Goal: Task Accomplishment & Management: Complete application form

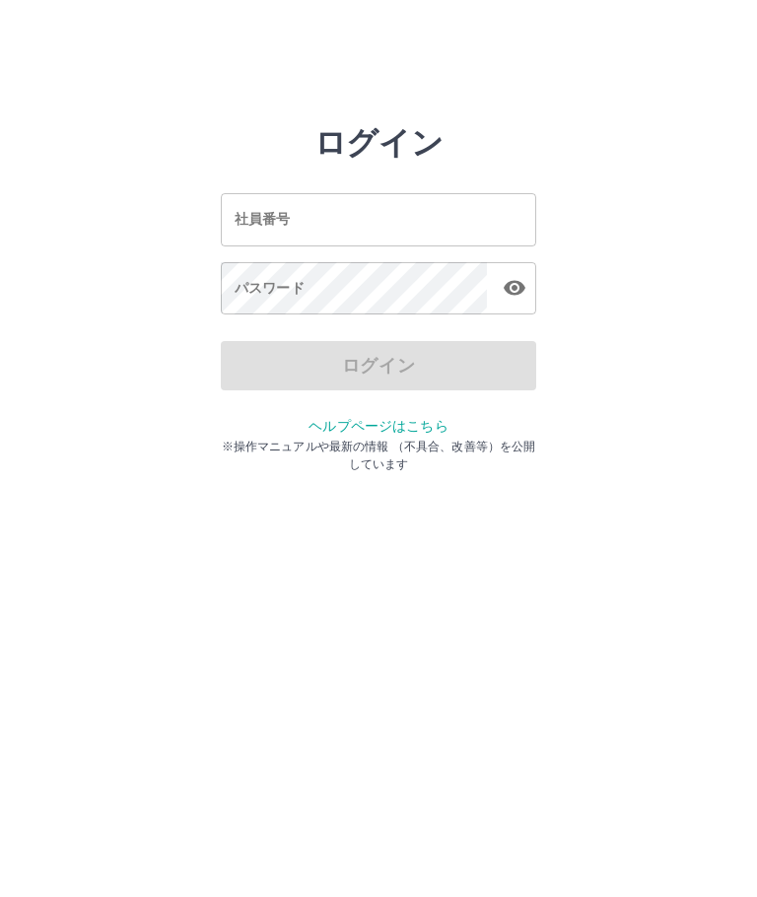
click at [366, 226] on input "社員番号" at bounding box center [378, 219] width 315 height 52
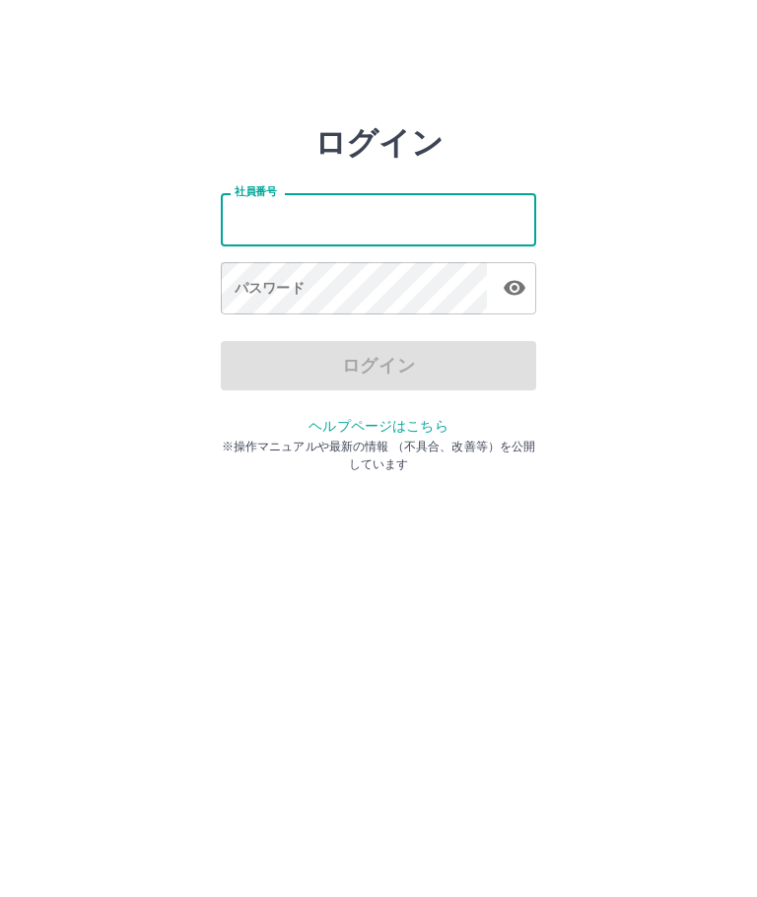
click at [310, 225] on input "社員番号" at bounding box center [378, 219] width 315 height 52
type input "*******"
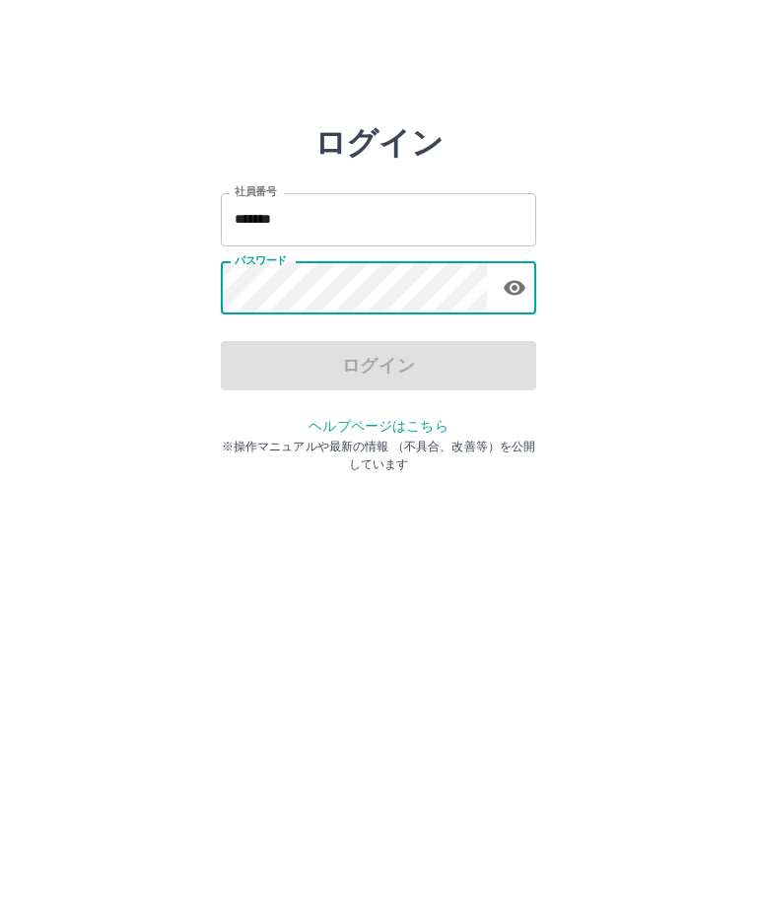
click at [525, 284] on icon "button" at bounding box center [515, 288] width 24 height 24
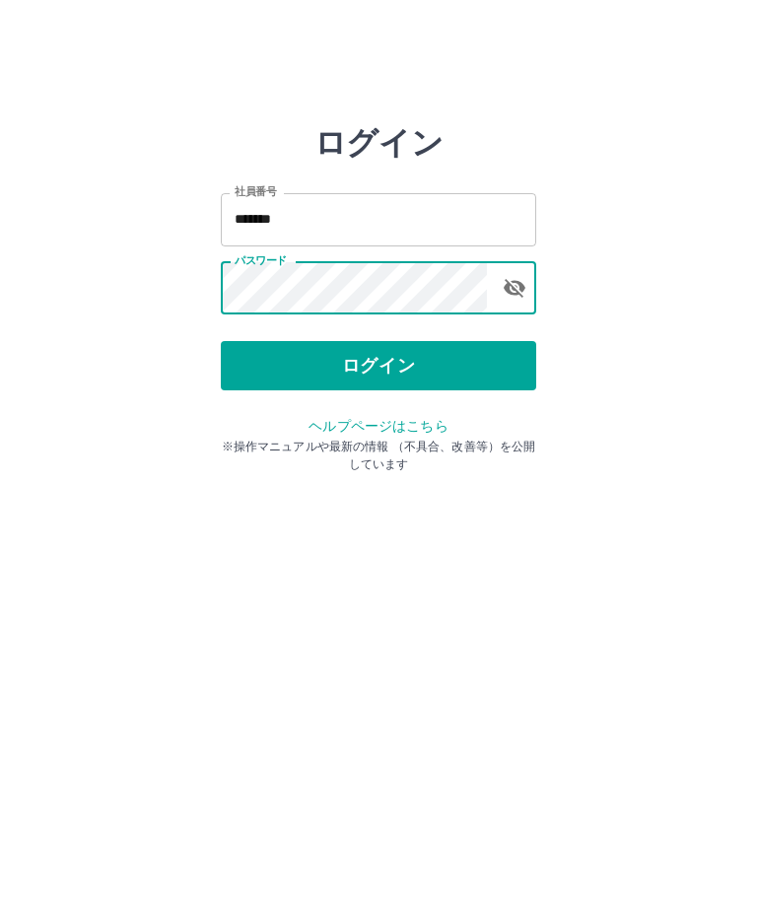
click at [396, 371] on button "ログイン" at bounding box center [378, 365] width 315 height 49
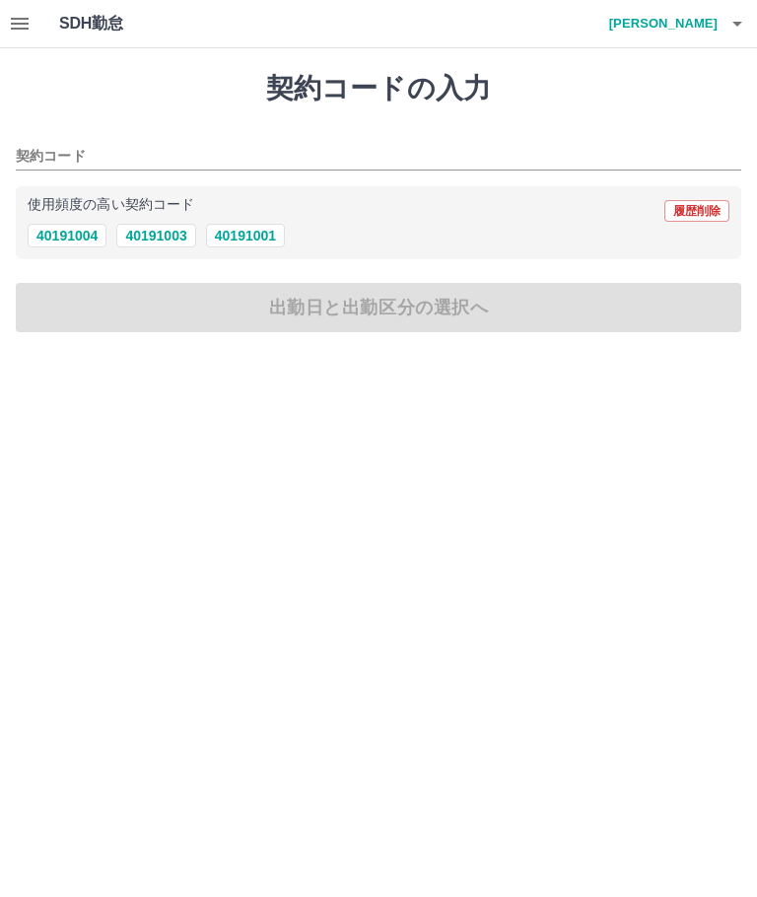
click at [84, 235] on button "40191004" at bounding box center [67, 236] width 79 height 24
type input "********"
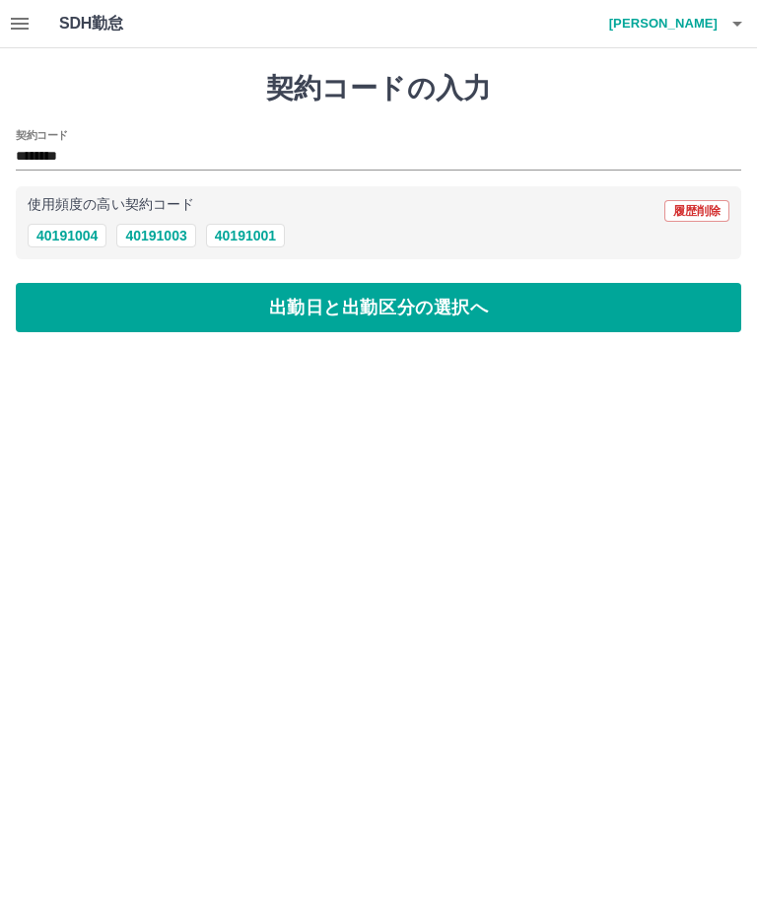
click at [132, 316] on button "出勤日と出勤区分の選択へ" at bounding box center [378, 307] width 725 height 49
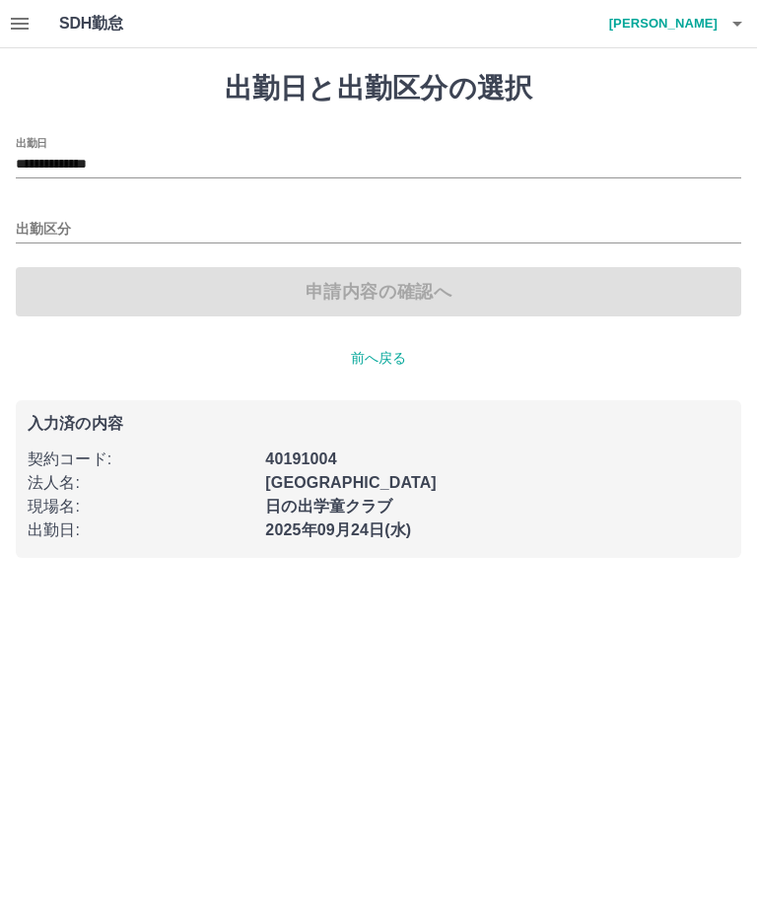
click at [42, 234] on input "出勤区分" at bounding box center [378, 230] width 725 height 25
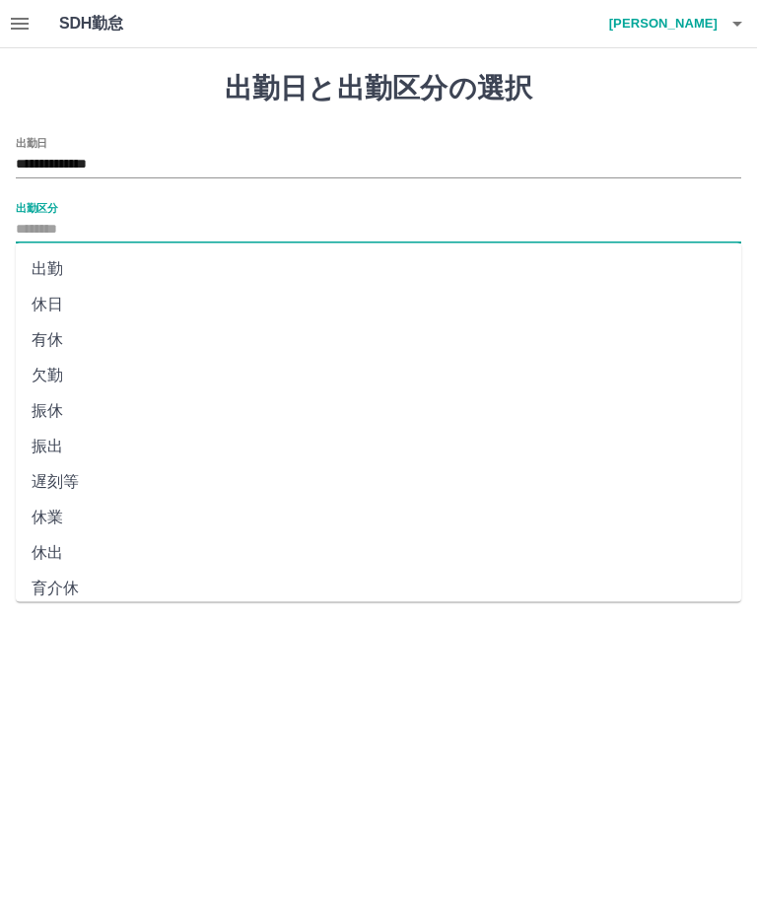
click at [72, 269] on li "出勤" at bounding box center [378, 268] width 725 height 35
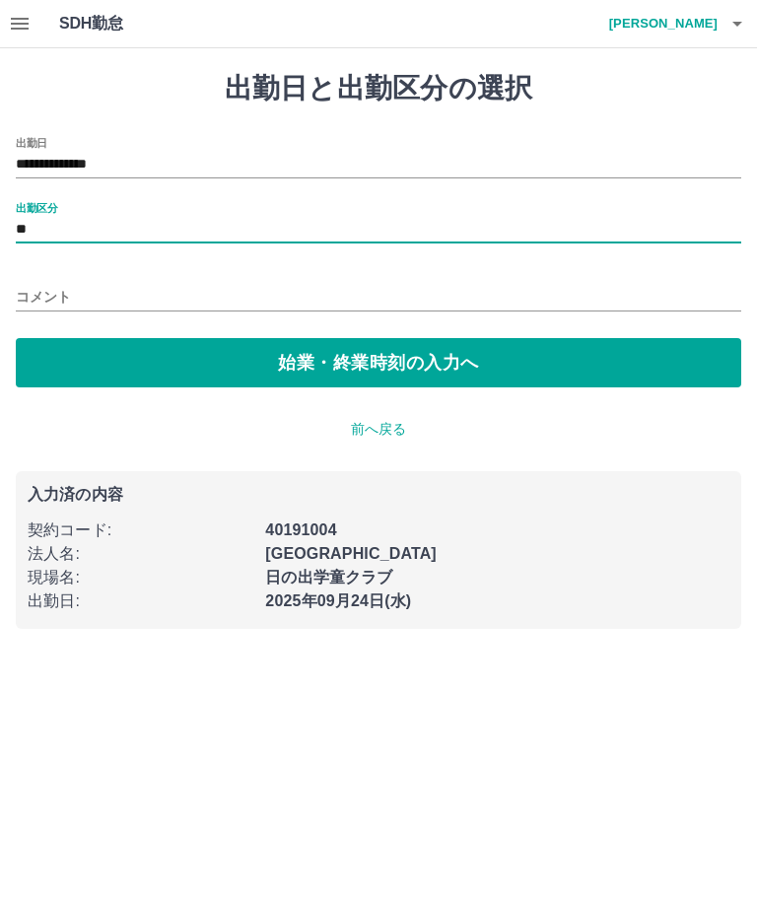
type input "**"
click at [168, 359] on button "始業・終業時刻の入力へ" at bounding box center [378, 362] width 725 height 49
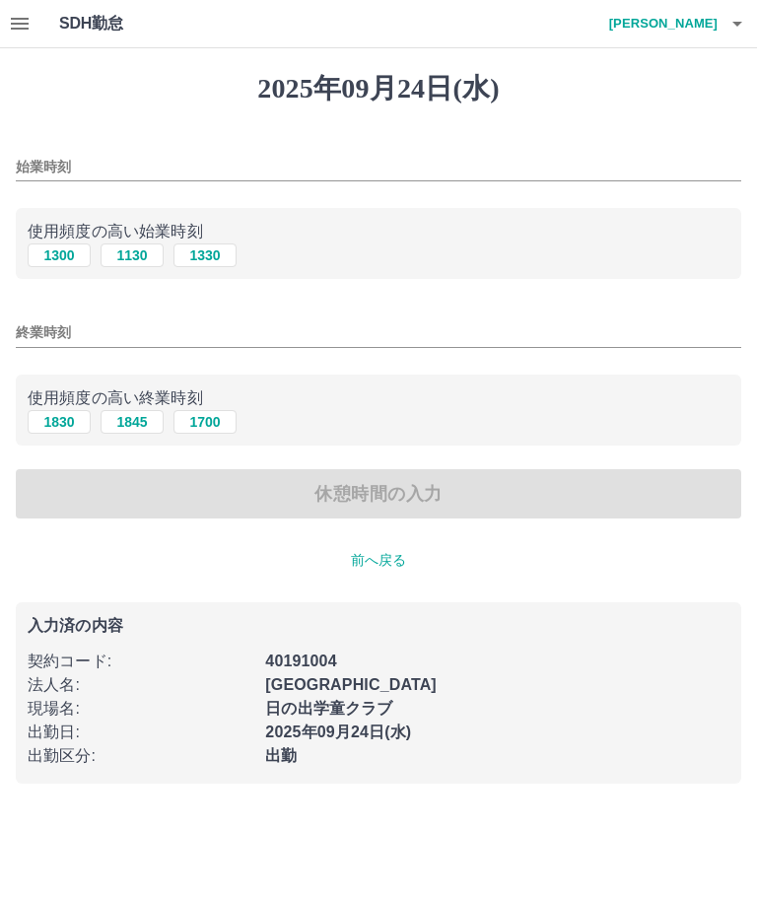
click at [134, 256] on button "1130" at bounding box center [132, 255] width 63 height 24
type input "****"
click at [128, 423] on button "1845" at bounding box center [132, 422] width 63 height 24
type input "****"
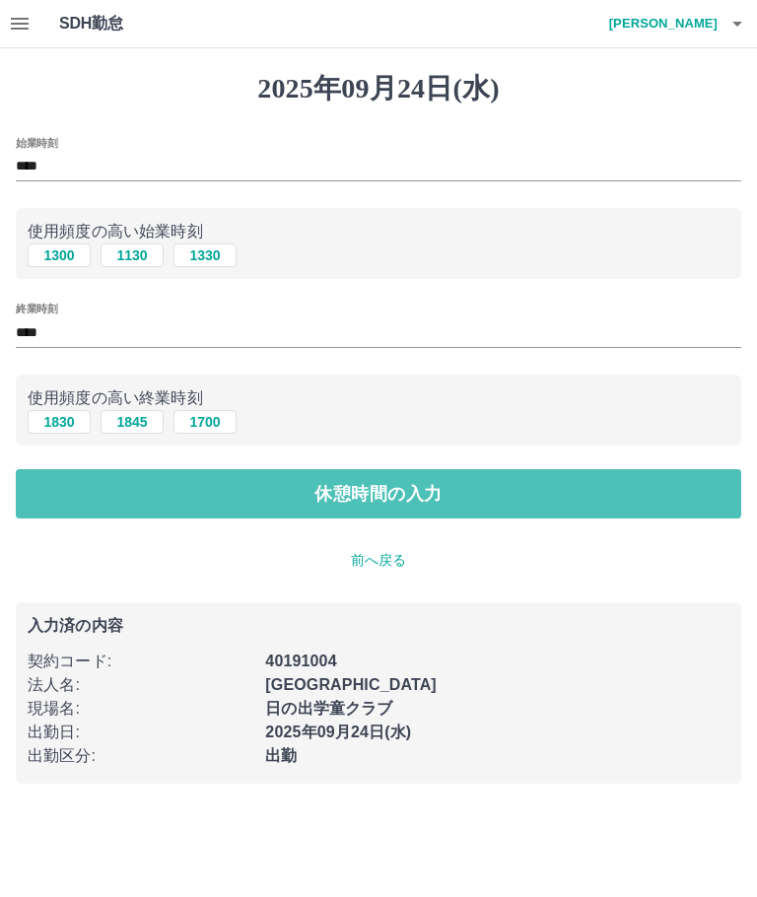
click at [122, 491] on button "休憩時間の入力" at bounding box center [378, 493] width 725 height 49
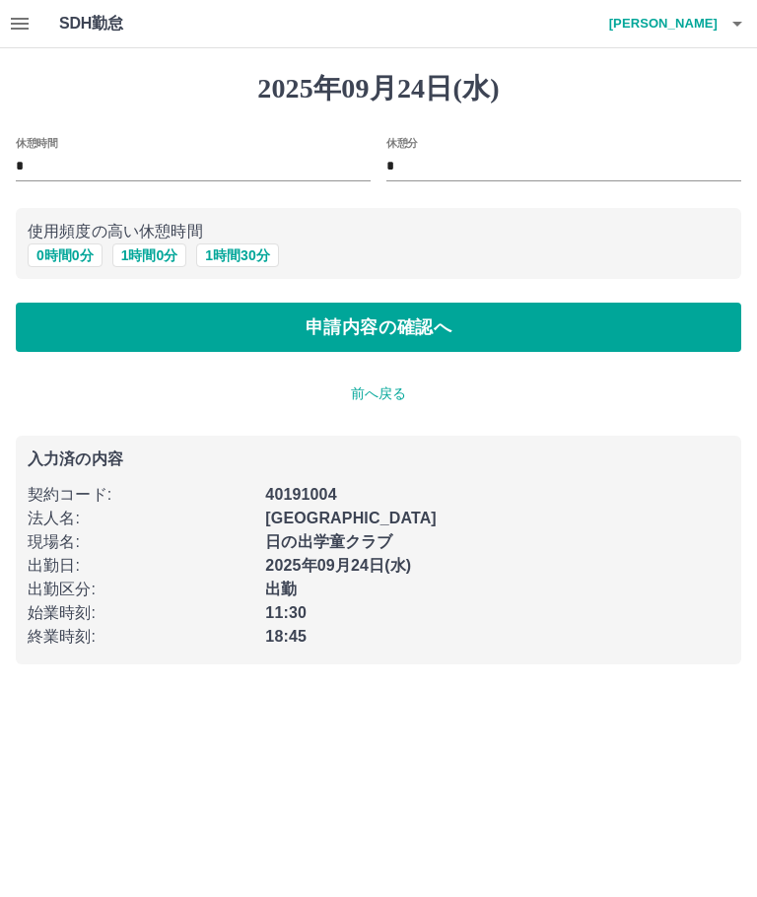
click at [157, 252] on button "1 時間 0 分" at bounding box center [149, 255] width 75 height 24
type input "*"
click at [144, 330] on button "申請内容の確認へ" at bounding box center [378, 326] width 725 height 49
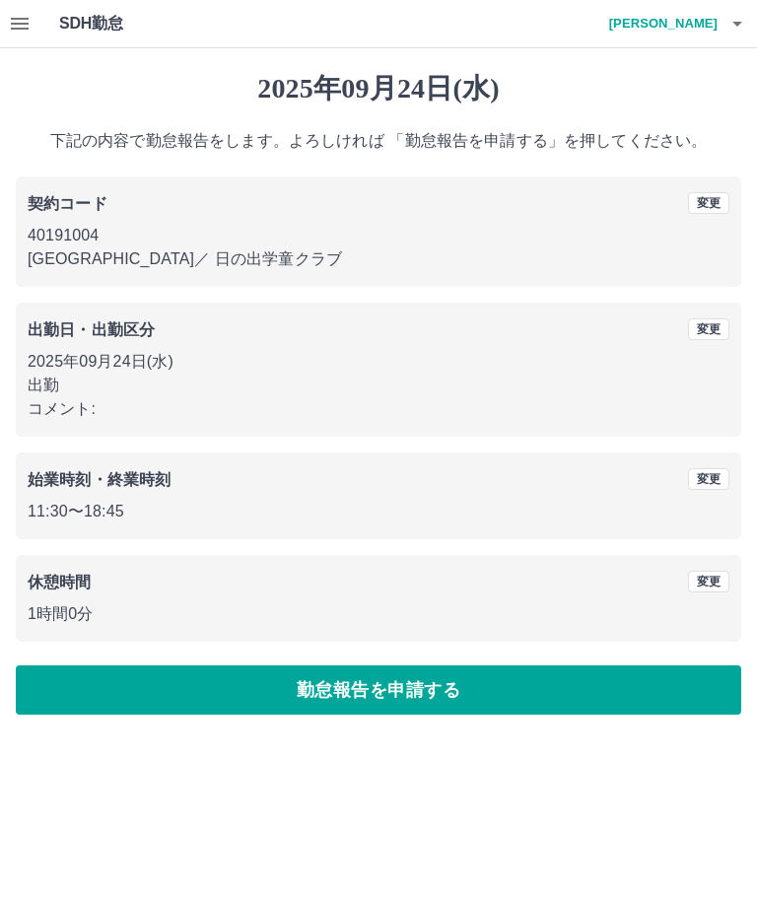
click at [322, 703] on button "勤怠報告を申請する" at bounding box center [378, 689] width 725 height 49
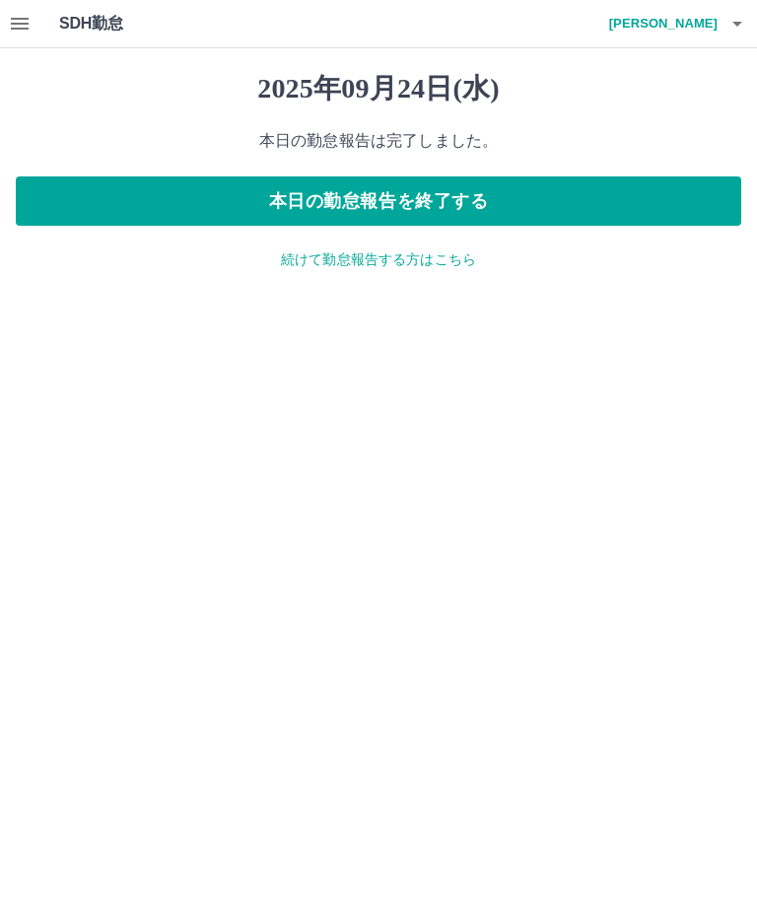
click at [115, 37] on h1 "SDH勤怠" at bounding box center [123, 23] width 128 height 47
click at [28, 24] on icon "button" at bounding box center [20, 24] width 18 height 12
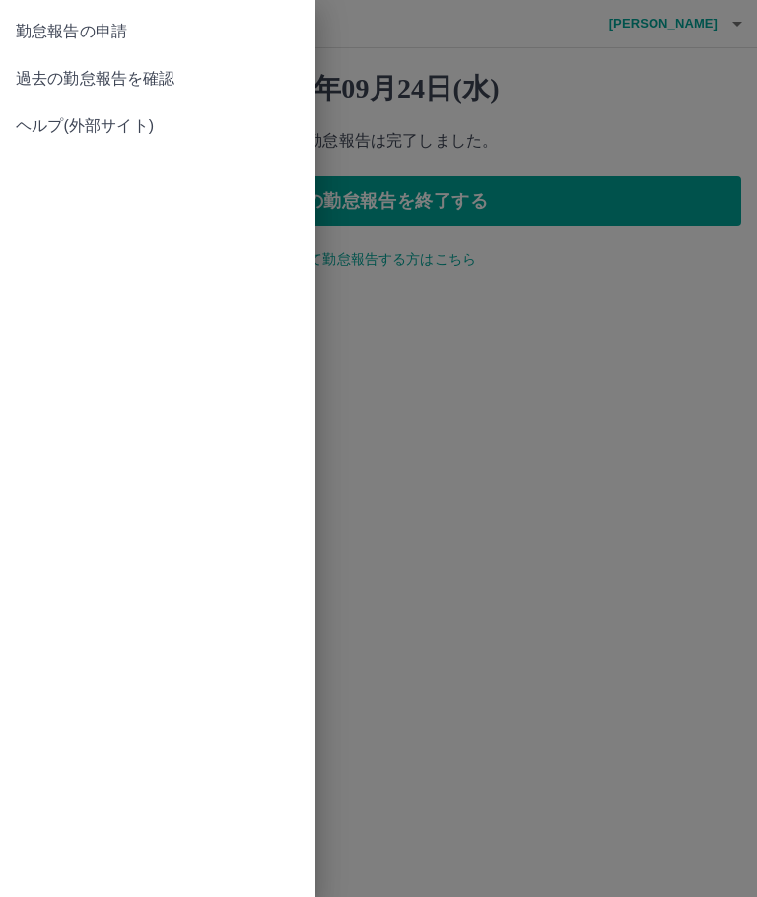
click at [158, 87] on span "過去の勤怠報告を確認" at bounding box center [158, 79] width 284 height 24
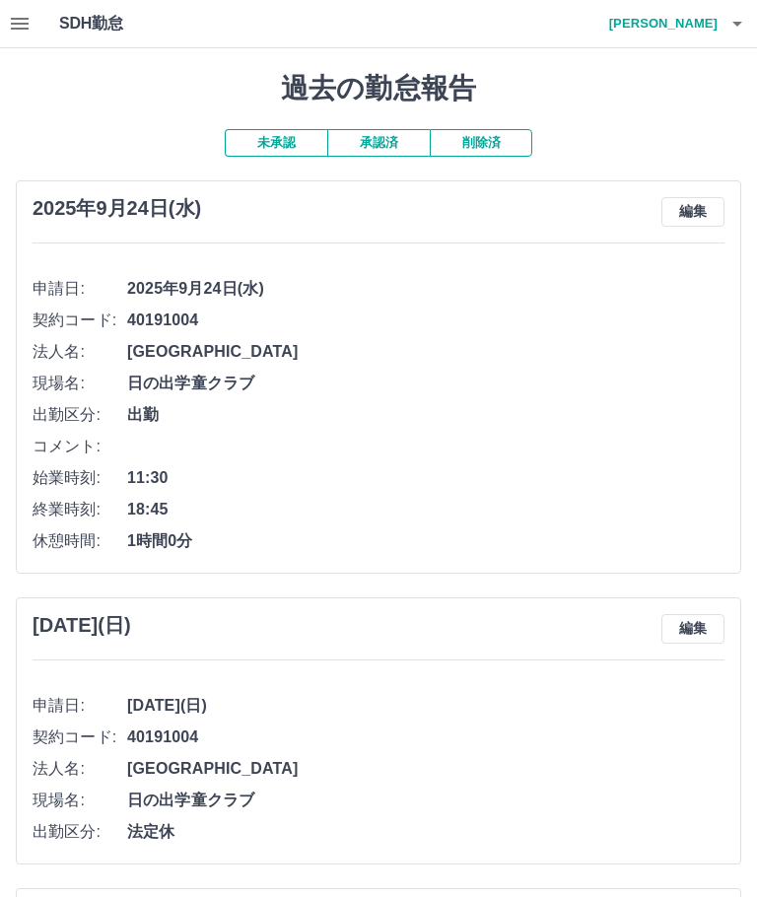
click at [701, 18] on h4 "[PERSON_NAME]" at bounding box center [658, 23] width 118 height 47
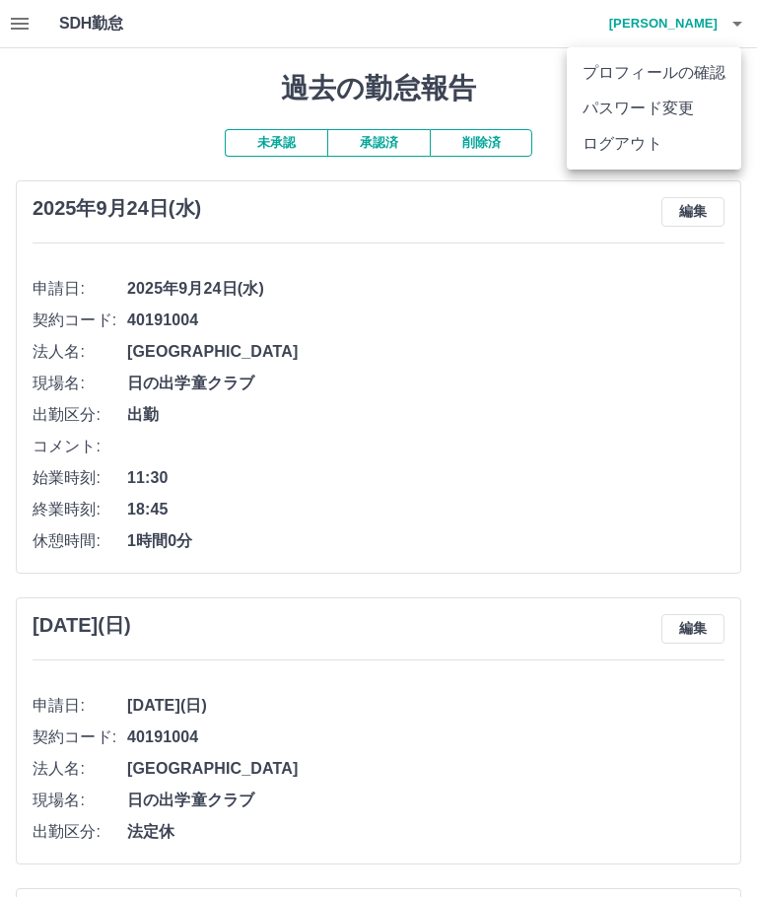
click at [663, 145] on li "ログアウト" at bounding box center [654, 143] width 174 height 35
